Goal: Task Accomplishment & Management: Manage account settings

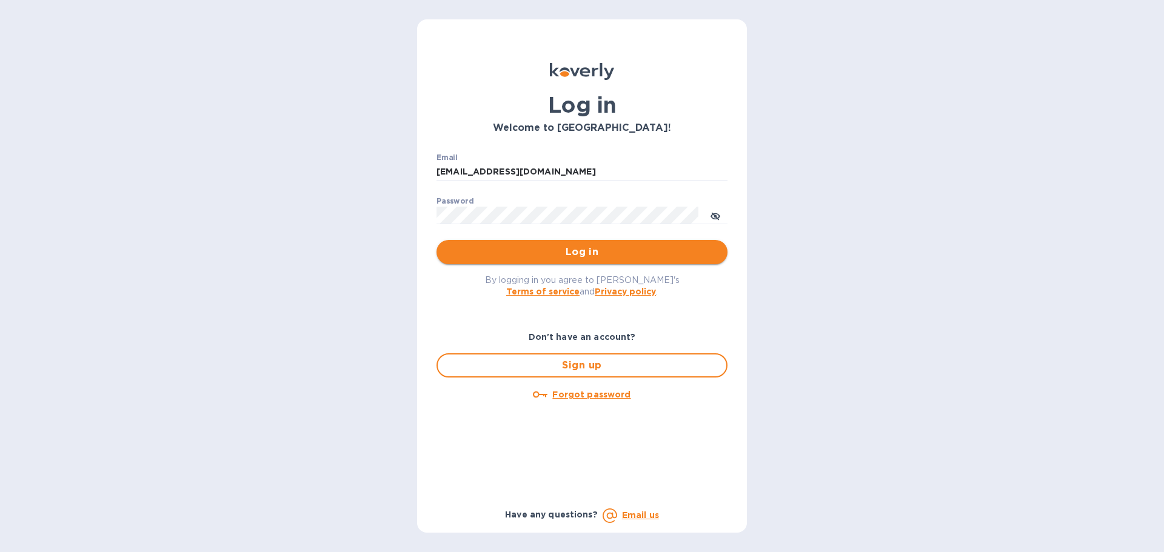
click at [601, 259] on span "Log in" at bounding box center [581, 252] width 271 height 15
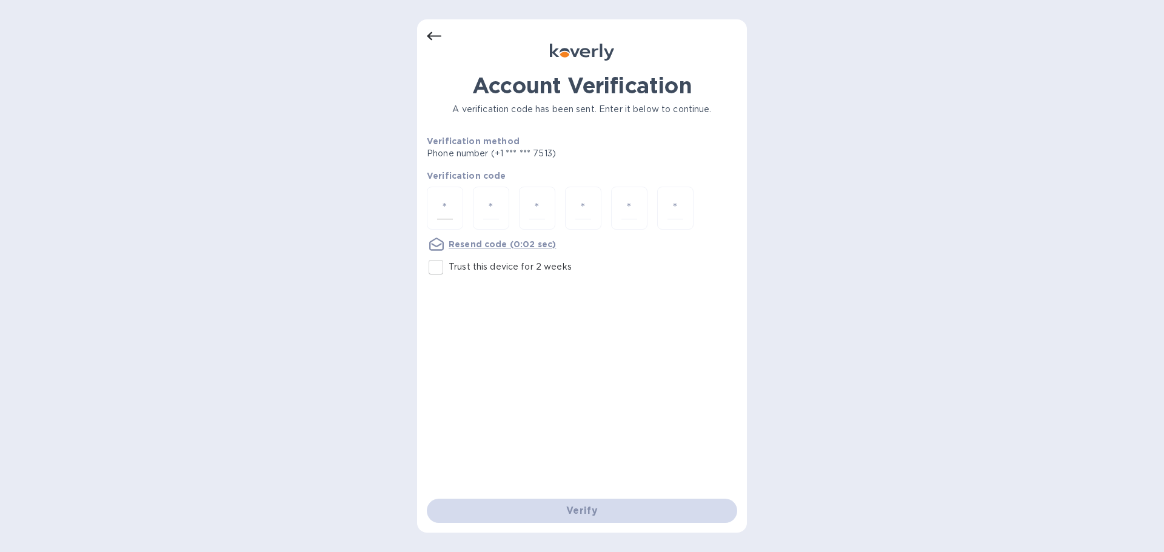
click at [456, 214] on div at bounding box center [445, 208] width 36 height 43
type input "5"
type input "0"
type input "1"
type input "2"
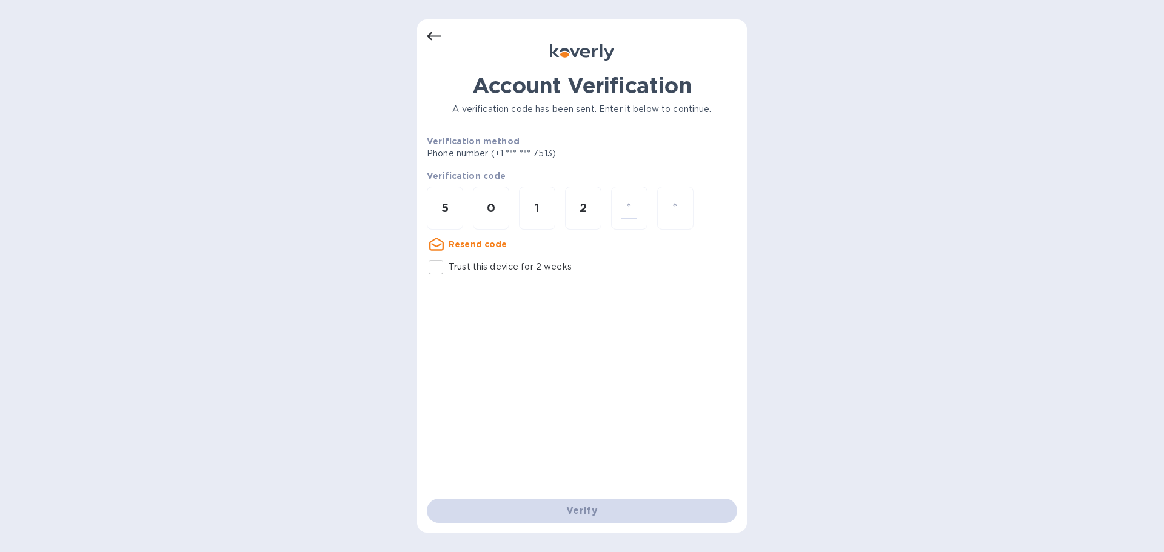
type input "5"
type input "1"
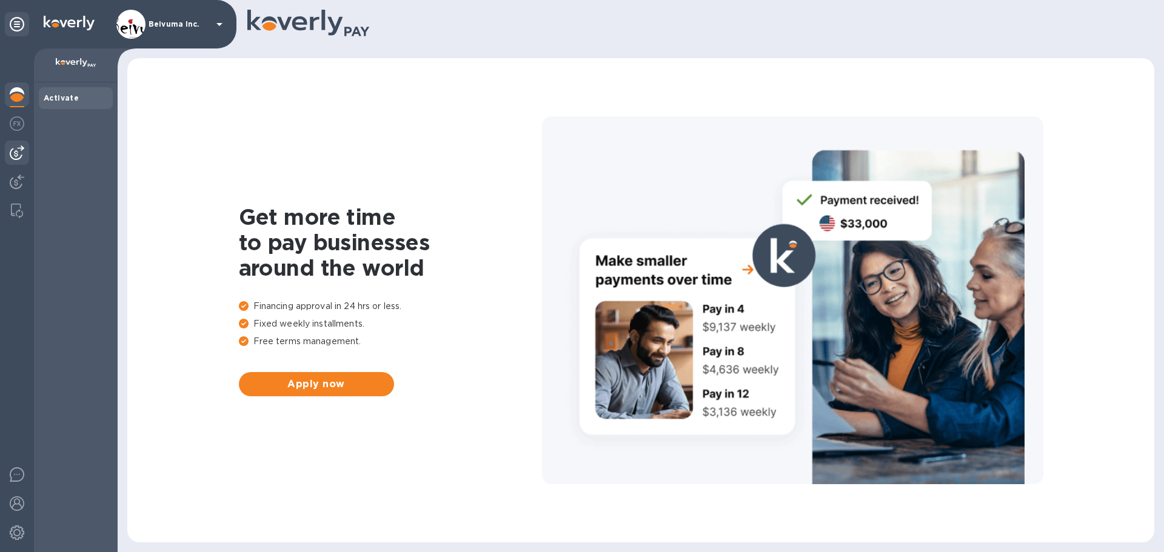
click at [21, 151] on img at bounding box center [17, 152] width 15 height 15
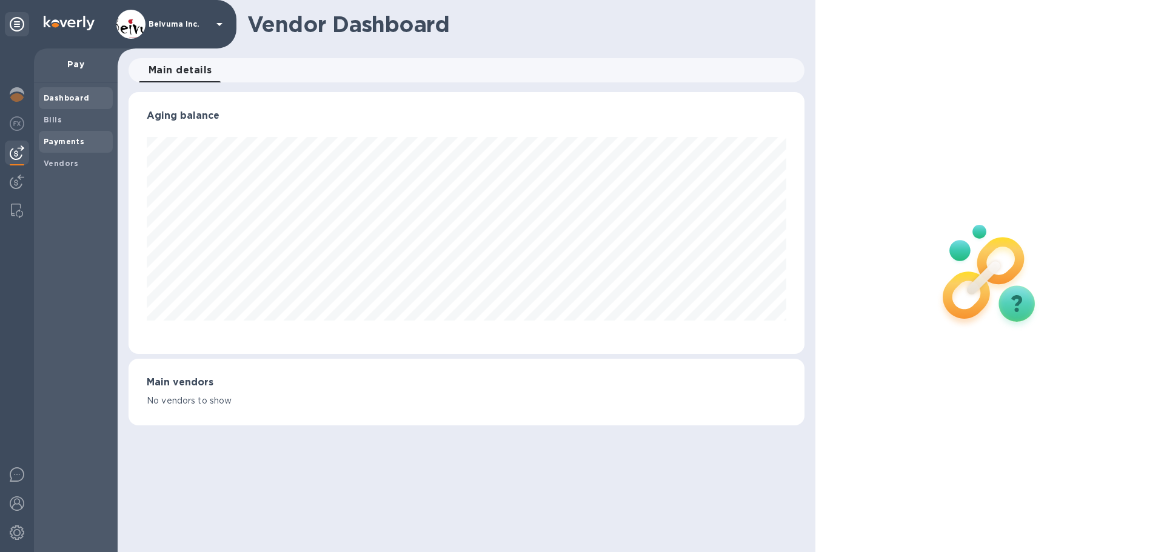
scroll to position [262, 675]
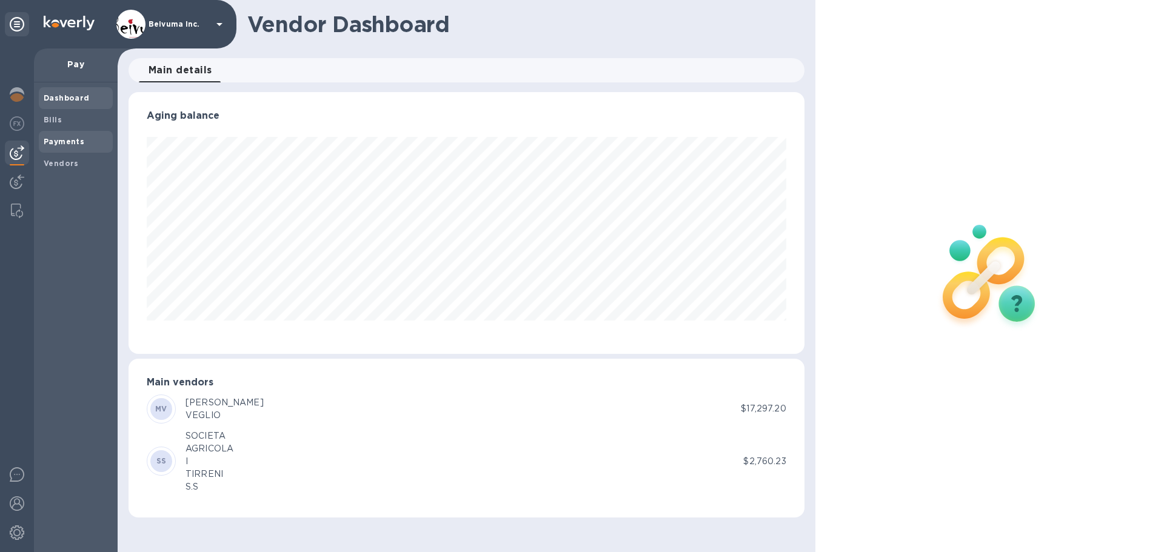
click at [79, 144] on b "Payments" at bounding box center [64, 141] width 41 height 9
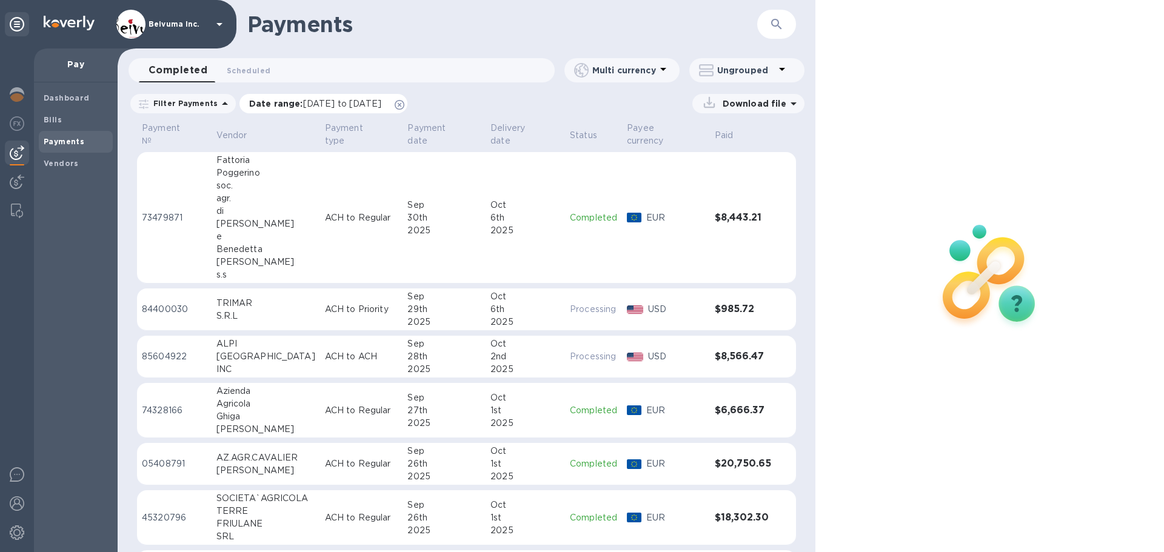
click at [359, 108] on span "[DATE] to [DATE]" at bounding box center [342, 104] width 78 height 10
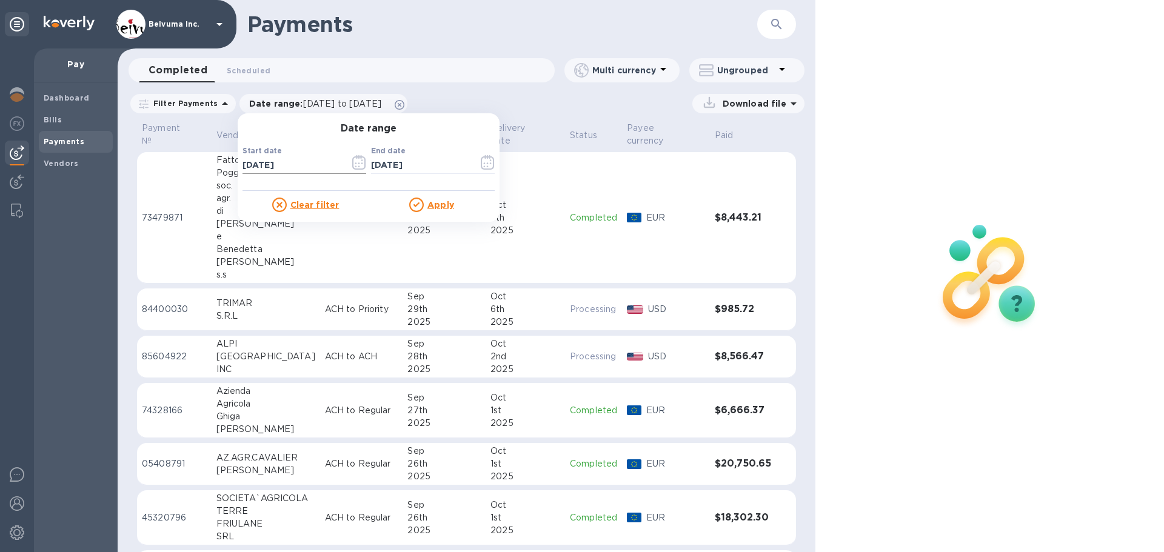
click at [365, 170] on icon "button" at bounding box center [359, 162] width 14 height 15
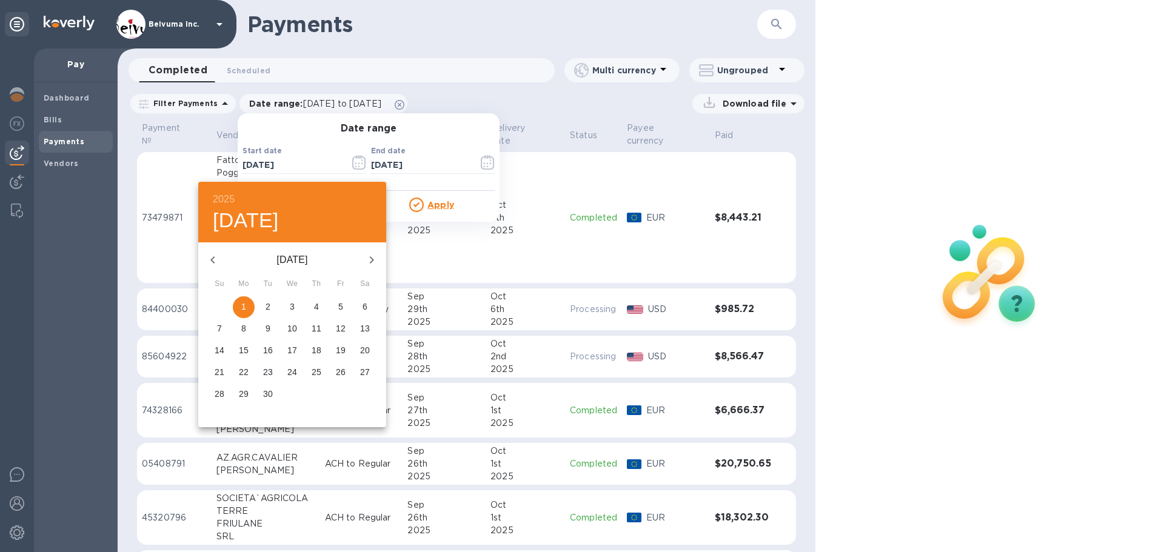
click at [218, 265] on icon "button" at bounding box center [212, 260] width 15 height 15
click at [215, 264] on icon "button" at bounding box center [212, 259] width 4 height 7
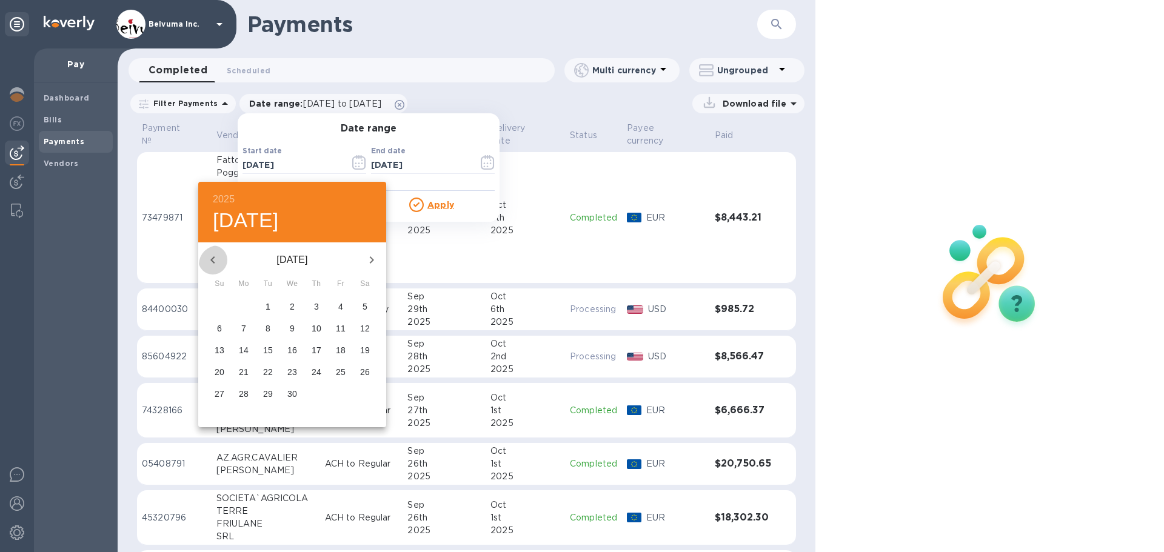
click at [215, 264] on icon "button" at bounding box center [212, 259] width 4 height 7
click at [218, 265] on icon "button" at bounding box center [212, 260] width 15 height 15
click at [301, 313] on span "1" at bounding box center [292, 307] width 22 height 12
type input "[DATE]"
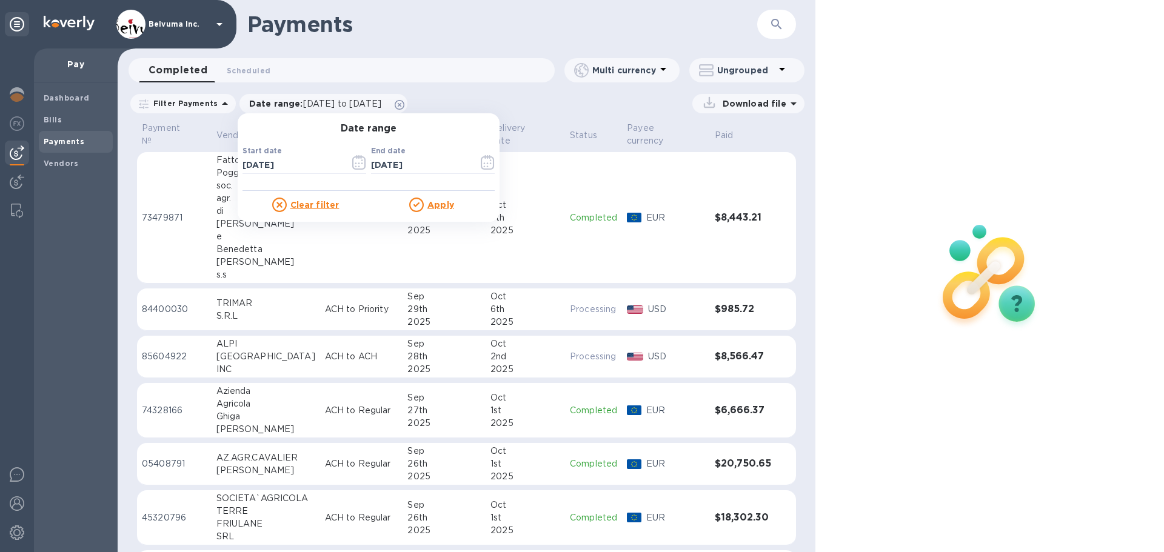
click at [452, 210] on u "Apply" at bounding box center [440, 205] width 27 height 10
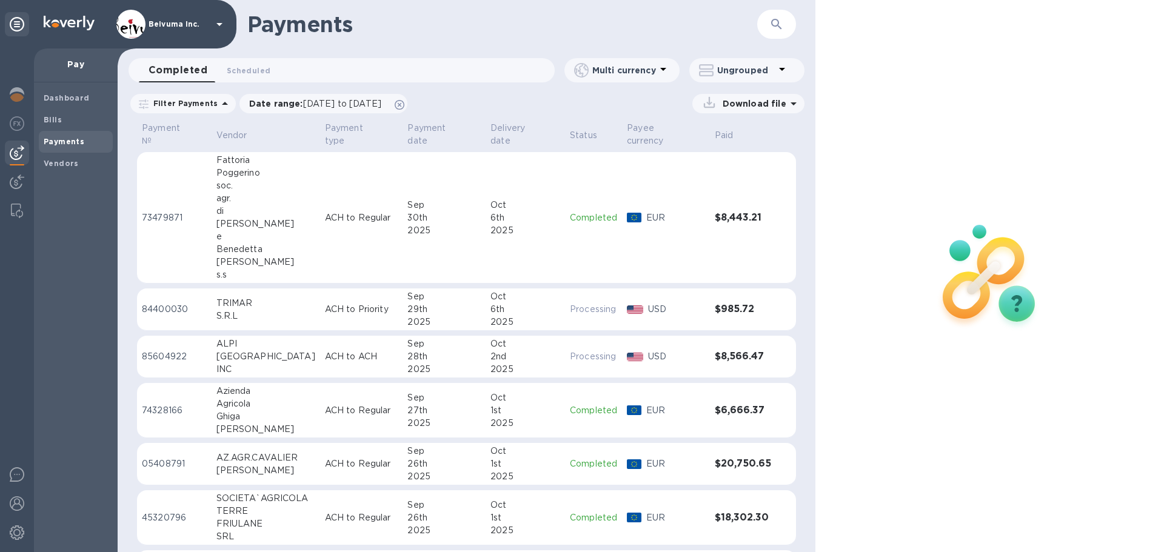
click at [790, 105] on icon at bounding box center [793, 103] width 6 height 3
click at [759, 159] on p "Payments detailed" at bounding box center [739, 153] width 106 height 12
click at [750, 191] on p "Payments summary" at bounding box center [739, 185] width 106 height 12
click at [751, 191] on p "Payments summary" at bounding box center [739, 185] width 106 height 12
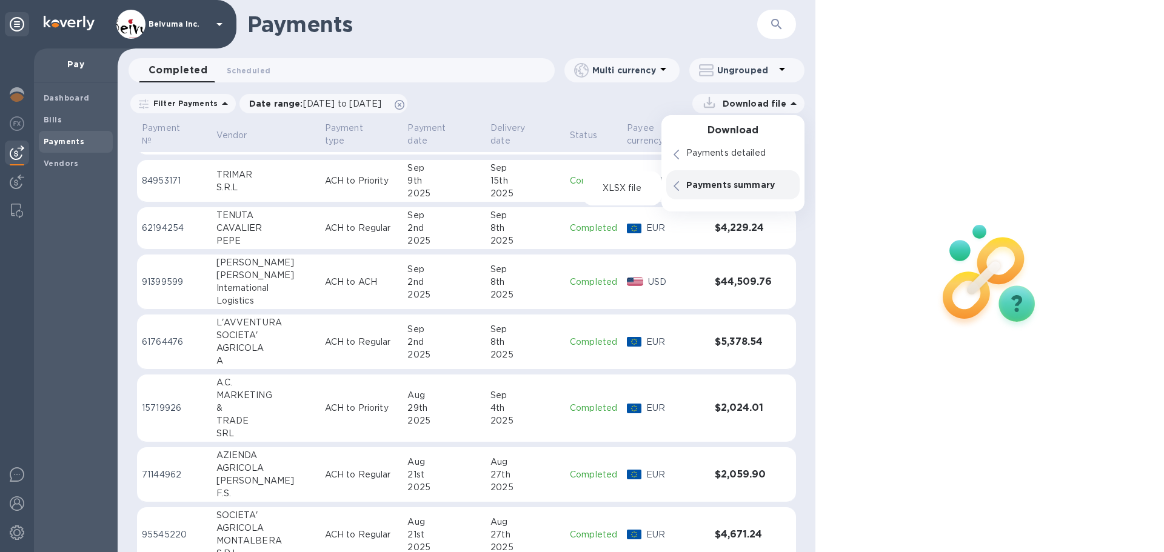
scroll to position [494, 0]
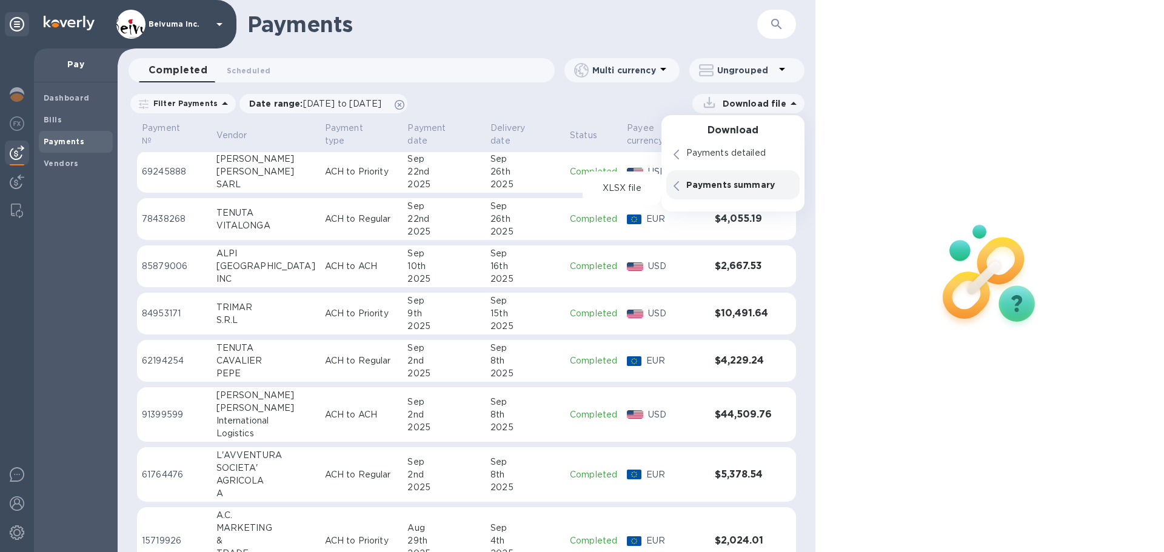
click at [744, 188] on p "Payments summary" at bounding box center [739, 185] width 106 height 12
click at [623, 190] on p "XLSX file" at bounding box center [621, 188] width 41 height 12
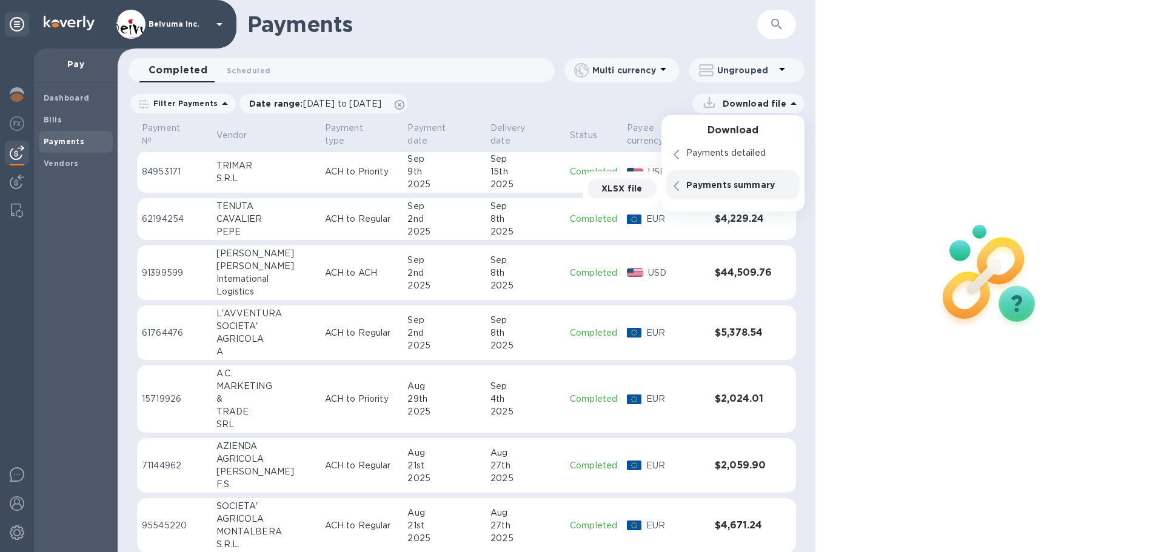
click at [850, 325] on div at bounding box center [989, 276] width 348 height 552
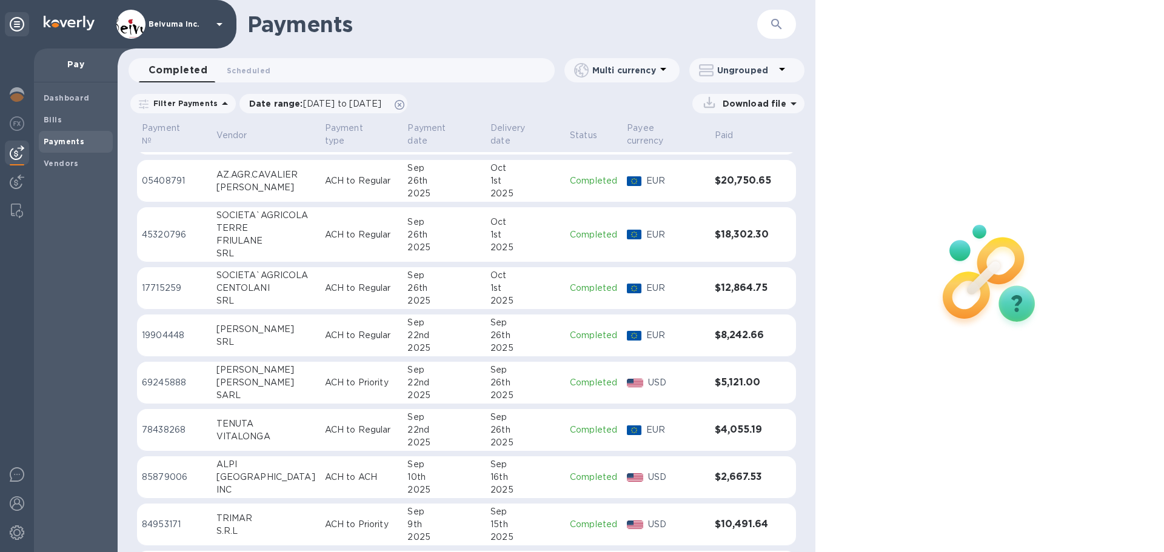
scroll to position [707, 0]
